Goal: Book appointment/travel/reservation

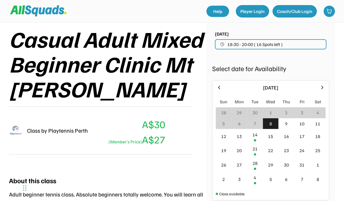
scroll to position [77, 0]
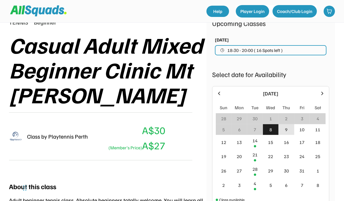
click at [286, 131] on div "9" at bounding box center [286, 129] width 3 height 7
click at [289, 128] on div "9" at bounding box center [286, 129] width 16 height 11
click at [258, 141] on div "14" at bounding box center [255, 142] width 16 height 14
click at [177, 160] on div "Class by Playtennis Perth A$30 (Member's Price) A$27" at bounding box center [100, 136] width 183 height 48
click at [272, 132] on div "8" at bounding box center [271, 129] width 16 height 11
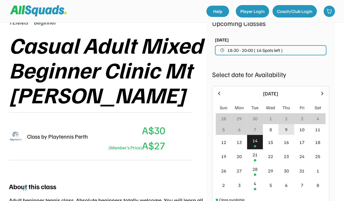
click at [284, 129] on div "9" at bounding box center [286, 129] width 16 height 11
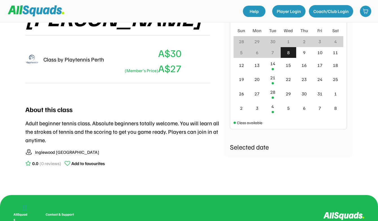
scroll to position [97, 0]
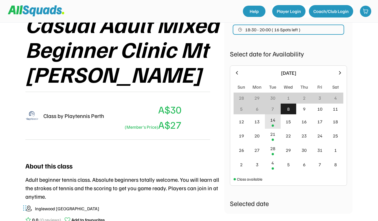
click at [275, 118] on div "14" at bounding box center [273, 120] width 5 height 7
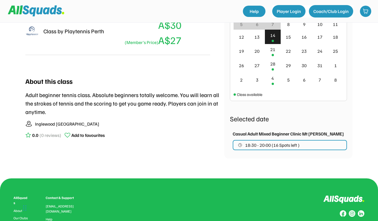
scroll to position [69, 0]
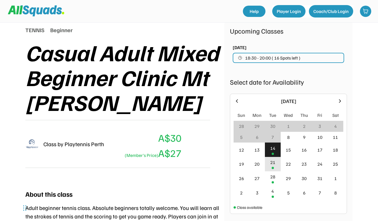
click at [278, 162] on div "21" at bounding box center [273, 164] width 16 height 14
click at [272, 176] on div "28" at bounding box center [273, 176] width 5 height 7
click at [274, 189] on div "4" at bounding box center [273, 191] width 3 height 7
click at [274, 153] on div at bounding box center [273, 154] width 2 height 2
click at [275, 166] on div "21" at bounding box center [273, 164] width 16 height 14
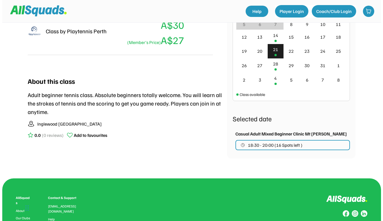
scroll to position [210, 0]
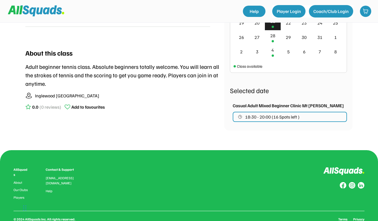
click at [280, 118] on span "18:30 - 20:00 (16 Spots left )" at bounding box center [272, 117] width 55 height 5
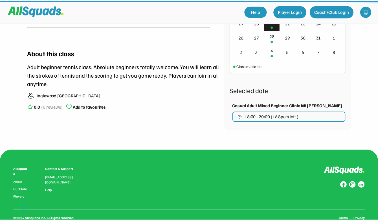
scroll to position [154, 0]
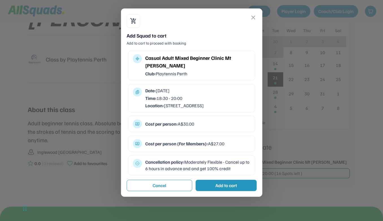
drag, startPoint x: 202, startPoint y: 108, endPoint x: 216, endPoint y: 106, distance: 13.7
click at [216, 106] on div "Location: [STREET_ADDRESS]" at bounding box center [197, 106] width 105 height 6
click at [220, 89] on div "Date: [DATE]" at bounding box center [197, 91] width 105 height 6
click at [255, 21] on button "close" at bounding box center [253, 17] width 7 height 7
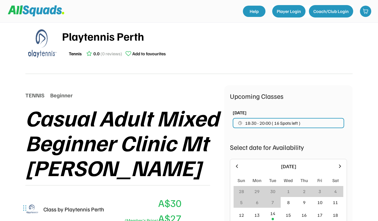
scroll to position [0, 0]
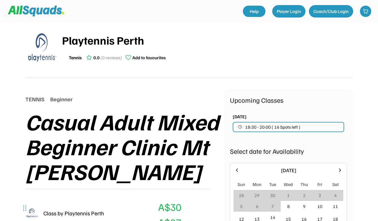
click at [48, 42] on img at bounding box center [42, 47] width 28 height 28
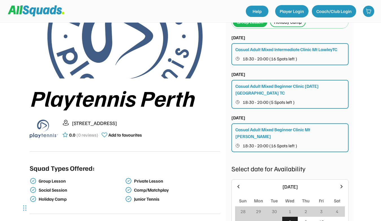
scroll to position [28, 0]
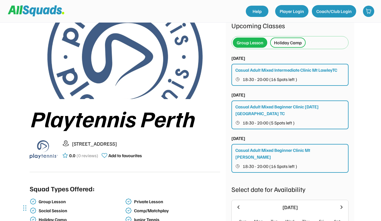
click at [259, 108] on div "Casual Adult Mixed Beginner Clinic [DATE] [GEOGRAPHIC_DATA] TC" at bounding box center [291, 110] width 110 height 14
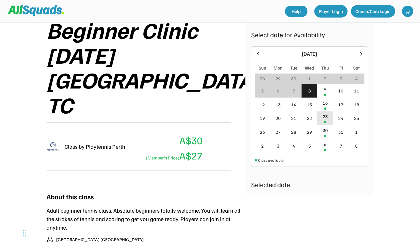
scroll to position [110, 0]
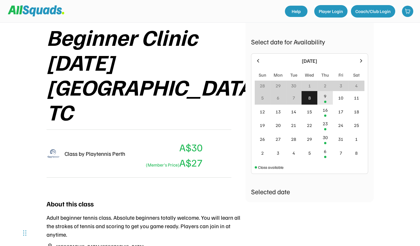
click at [328, 97] on div "9" at bounding box center [326, 98] width 16 height 14
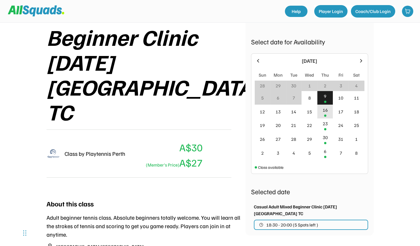
click at [324, 117] on div "16" at bounding box center [326, 111] width 16 height 14
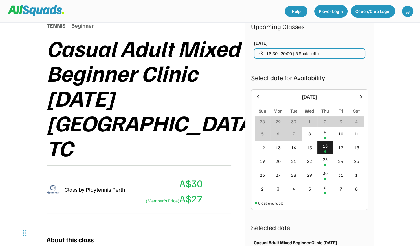
scroll to position [78, 0]
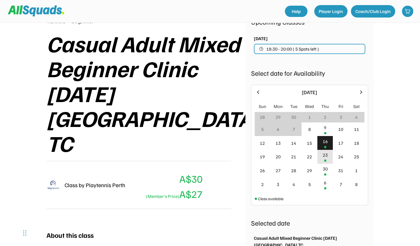
click at [328, 159] on div "23" at bounding box center [326, 157] width 16 height 14
click at [325, 168] on div "30" at bounding box center [325, 168] width 5 height 7
click at [326, 180] on div "6" at bounding box center [325, 182] width 3 height 7
click at [325, 131] on div "9" at bounding box center [326, 129] width 16 height 14
click at [326, 141] on div "16" at bounding box center [325, 141] width 5 height 7
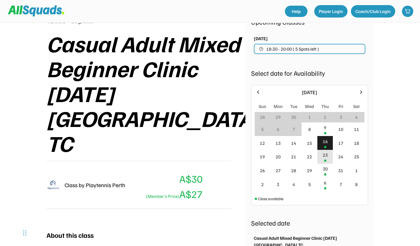
click at [324, 152] on div "23" at bounding box center [325, 154] width 5 height 7
click at [325, 164] on div "30" at bounding box center [326, 171] width 16 height 14
click at [324, 174] on div "30" at bounding box center [326, 171] width 16 height 14
